Goal: Task Accomplishment & Management: Use online tool/utility

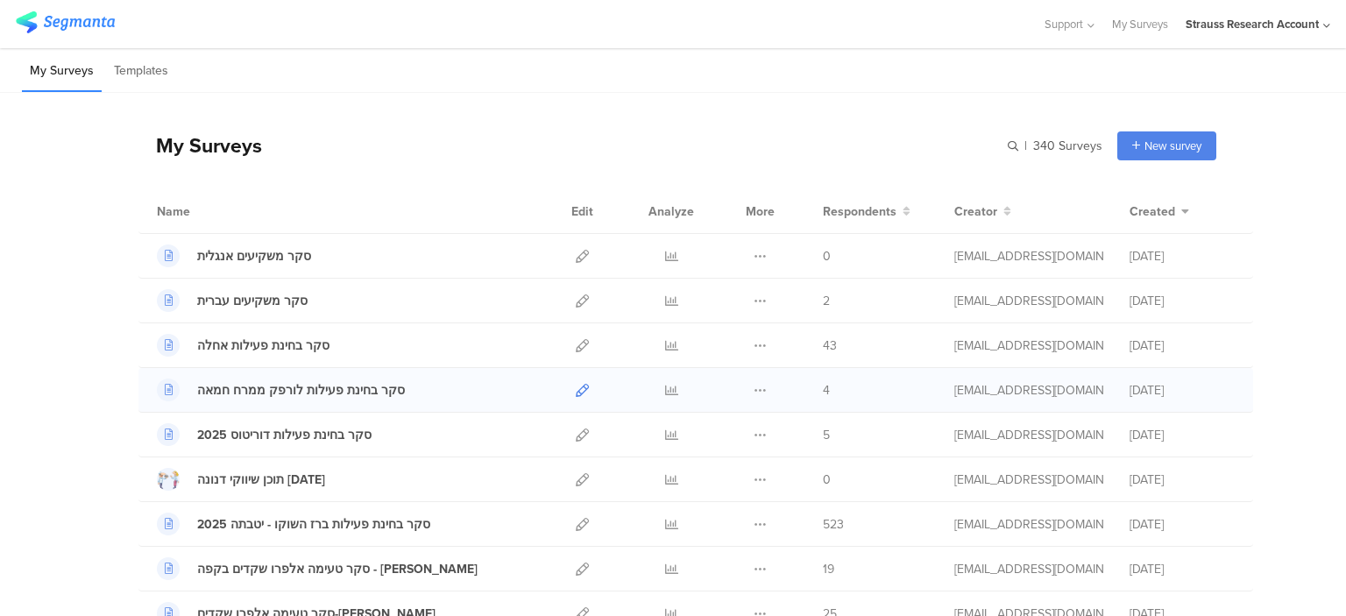
click at [578, 395] on link at bounding box center [582, 390] width 13 height 44
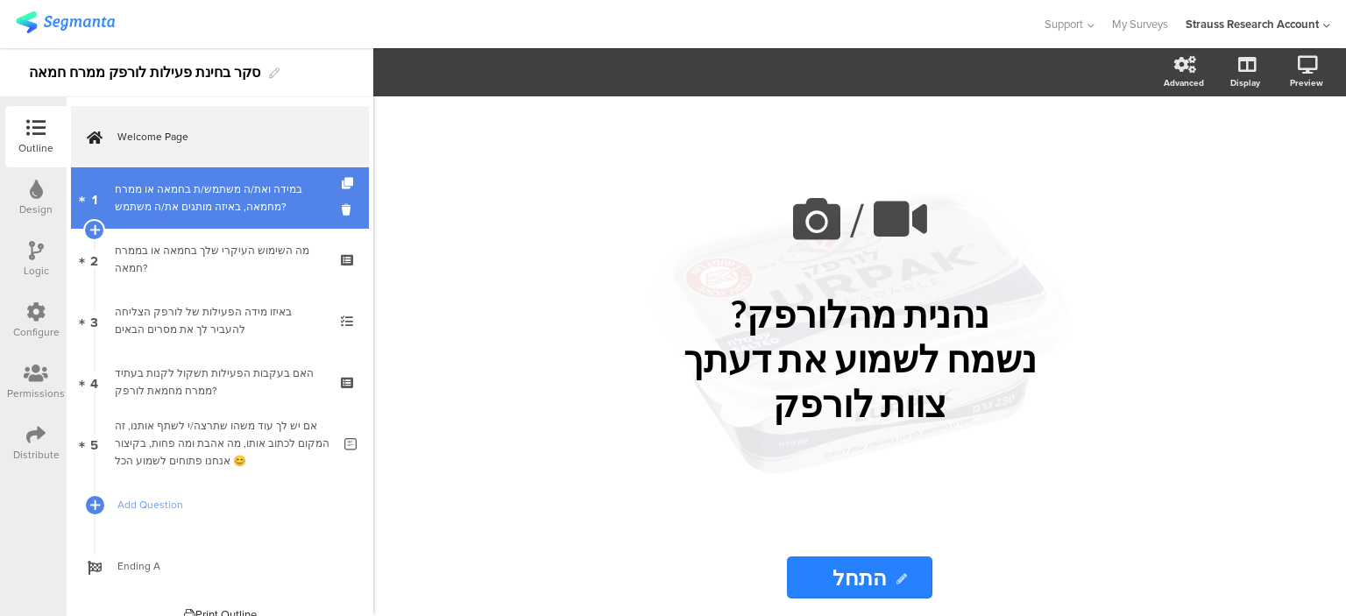
click at [189, 212] on div "במידה ואת/ה משתמש/ת בחמאה או ממרח מחמאה, באיזה מותגים את/ה משתמש?" at bounding box center [219, 197] width 209 height 35
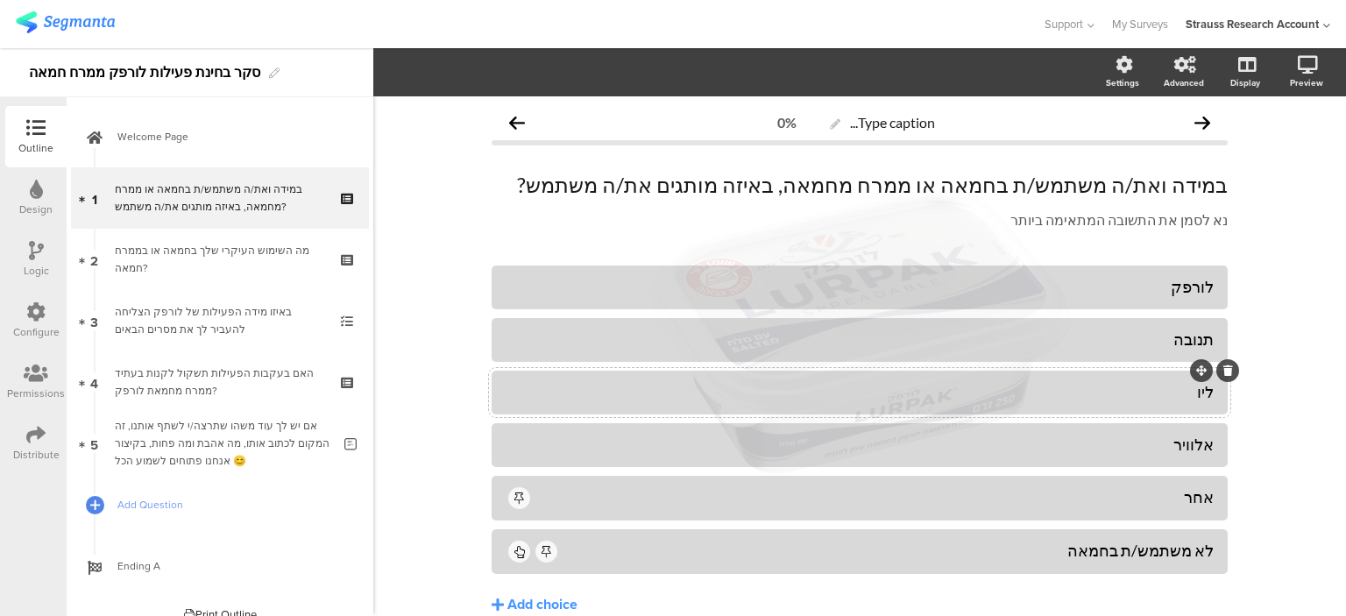
click at [1186, 392] on div "ליו" at bounding box center [860, 392] width 708 height 20
click at [1186, 391] on div "ליו" at bounding box center [860, 392] width 708 height 20
paste div
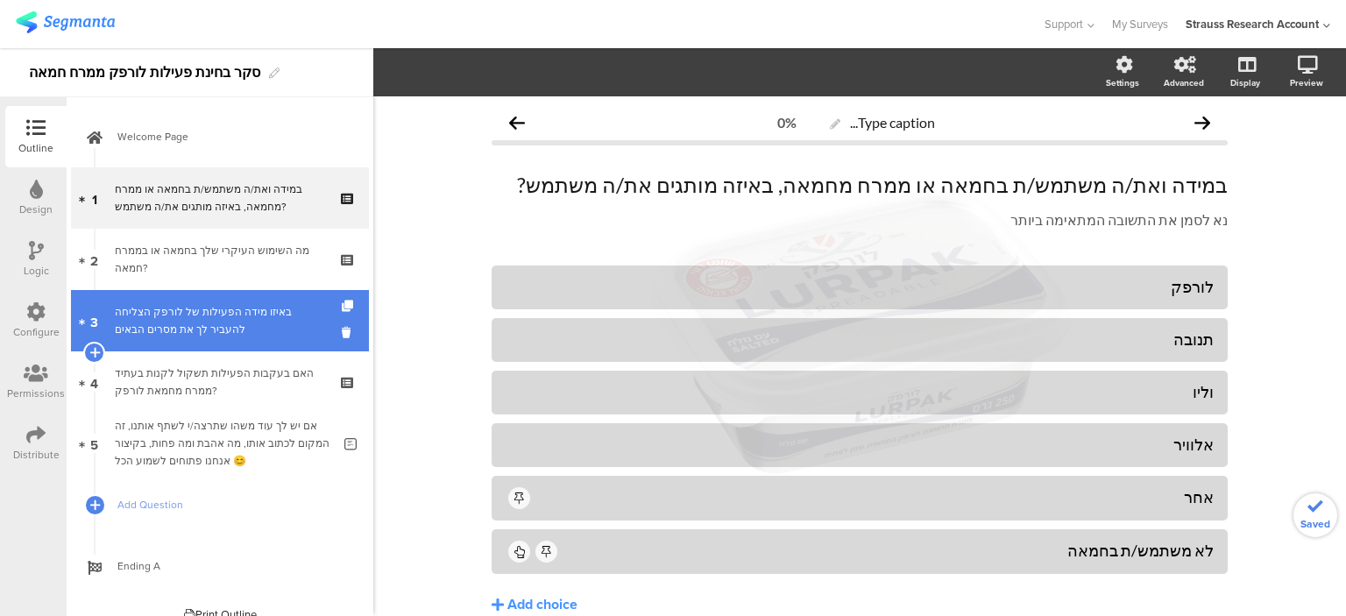
drag, startPoint x: 286, startPoint y: 264, endPoint x: 275, endPoint y: 304, distance: 41.9
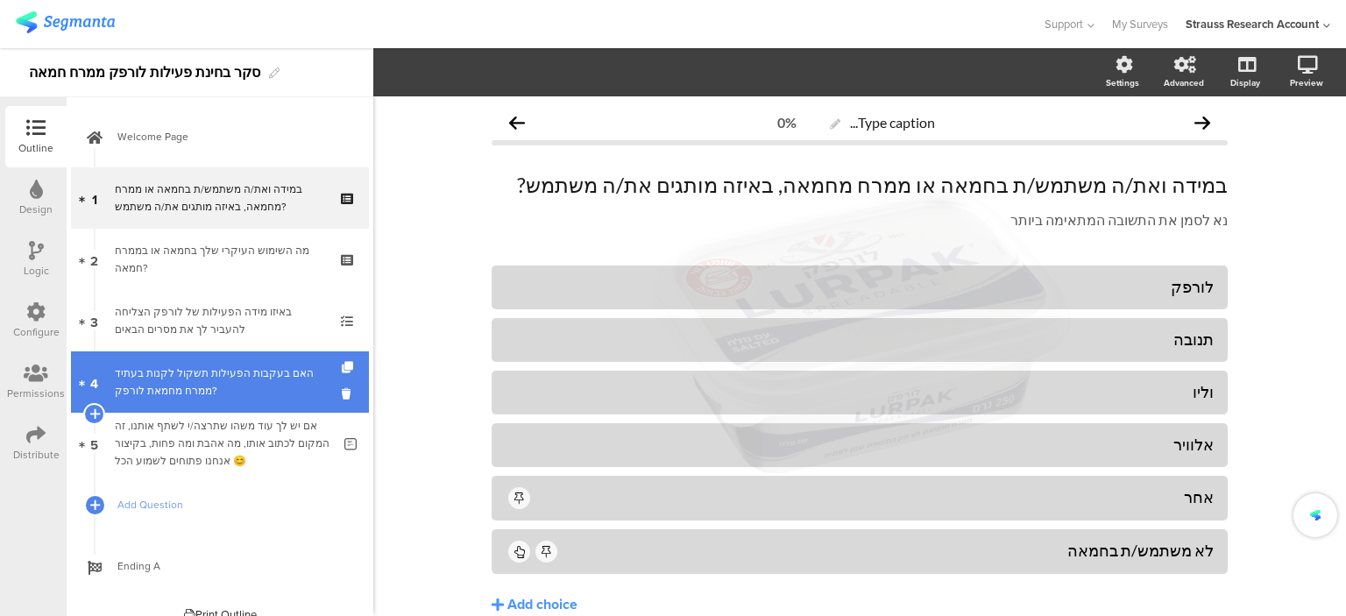
drag, startPoint x: 269, startPoint y: 329, endPoint x: 266, endPoint y: 359, distance: 30.8
click at [272, 385] on div "האם בעקבות הפעילות תשקול לקנות בעתיד ממרח מחמאת לורפק?" at bounding box center [219, 381] width 209 height 35
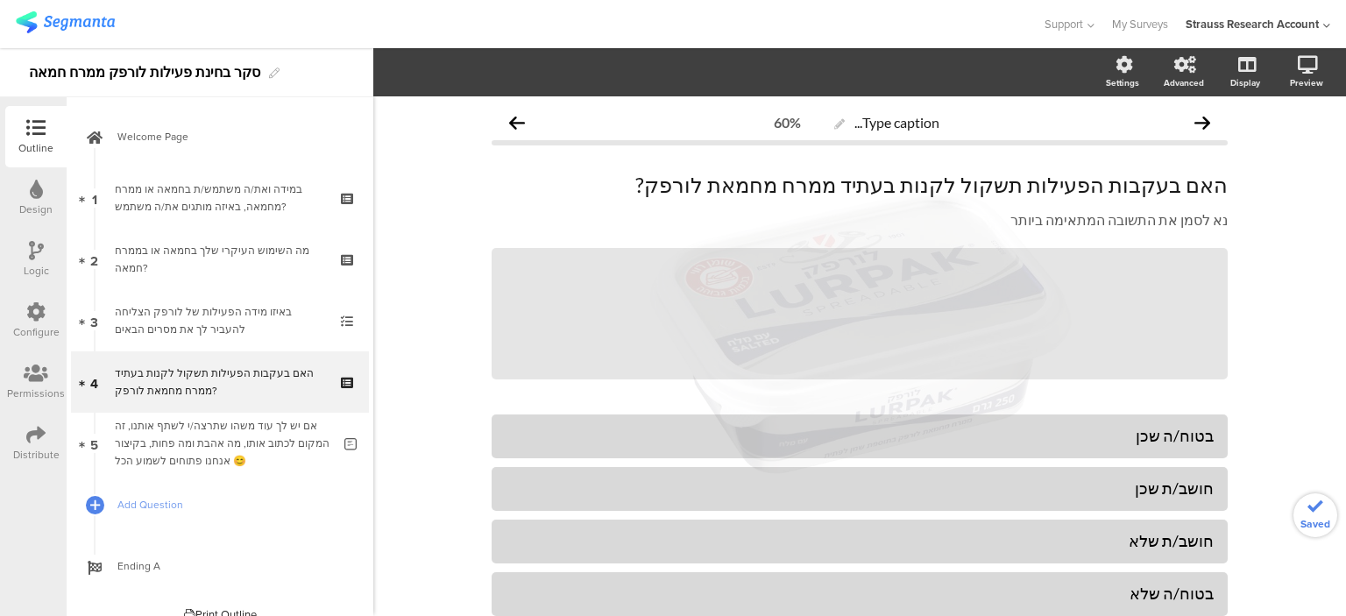
drag, startPoint x: 265, startPoint y: 474, endPoint x: 405, endPoint y: 377, distance: 170.6
click at [265, 474] on link "Add Question" at bounding box center [220, 504] width 298 height 61
